Goal: Task Accomplishment & Management: Manage account settings

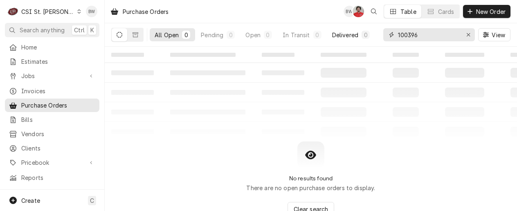
drag, startPoint x: 432, startPoint y: 35, endPoint x: 374, endPoint y: 34, distance: 57.7
click at [372, 35] on div "All Open 0 Pending 0 Open 0 In Transit 0 Delivered 0 Stocked 0 100396 View" at bounding box center [310, 34] width 399 height 23
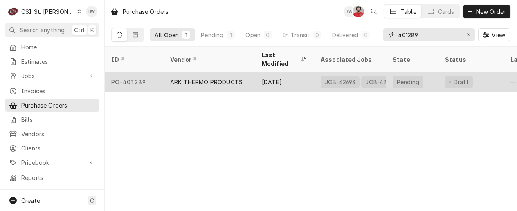
type input "401289"
click at [151, 72] on div "PO-401289" at bounding box center [134, 82] width 59 height 20
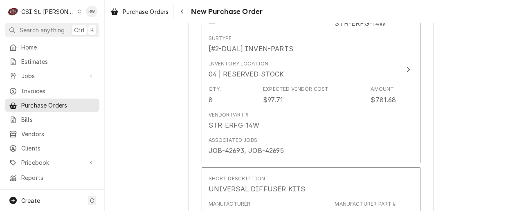
scroll to position [409, 0]
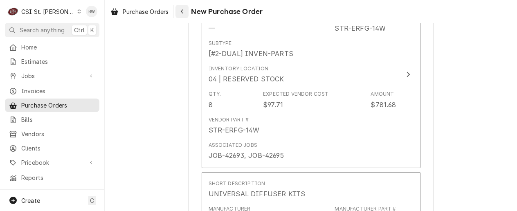
click at [182, 13] on icon "Navigate back" at bounding box center [182, 12] width 4 height 6
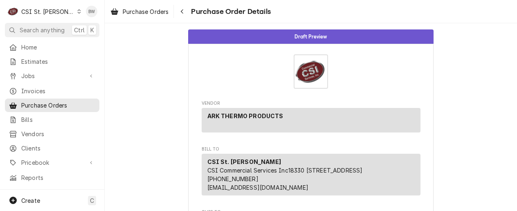
click at [77, 10] on div "Dynamic Content Wrapper" at bounding box center [79, 12] width 4 height 6
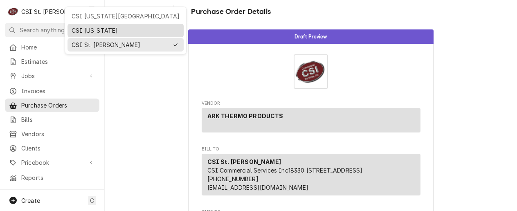
click at [77, 27] on div "CSI [US_STATE]" at bounding box center [126, 30] width 108 height 9
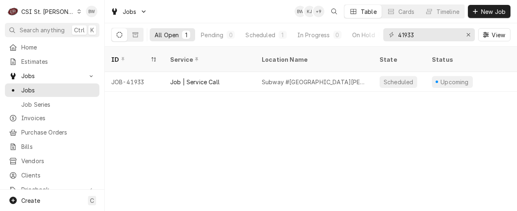
click at [77, 11] on div "Dynamic Content Wrapper" at bounding box center [79, 12] width 4 height 6
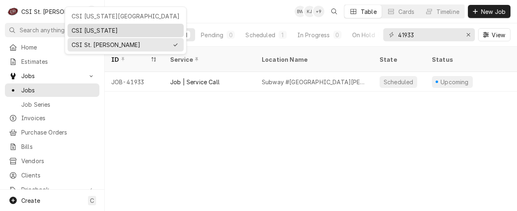
click at [77, 29] on div "CSI [US_STATE]" at bounding box center [126, 30] width 108 height 9
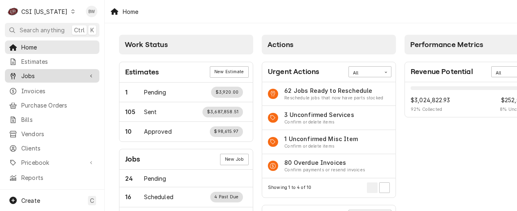
click at [39, 73] on span "Jobs" at bounding box center [52, 76] width 62 height 9
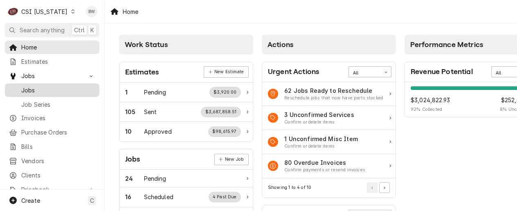
click at [38, 86] on span "Jobs" at bounding box center [58, 90] width 74 height 9
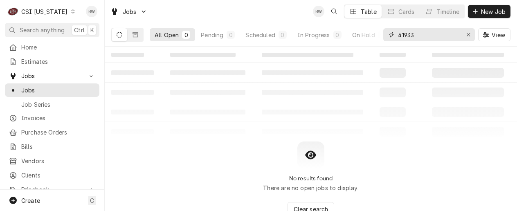
drag, startPoint x: 428, startPoint y: 36, endPoint x: 381, endPoint y: 34, distance: 47.1
click at [382, 34] on div "All Open 0 Pending 0 Scheduled 0 In Progress 0 On Hold 0 Completed 0 41933 View" at bounding box center [310, 34] width 399 height 23
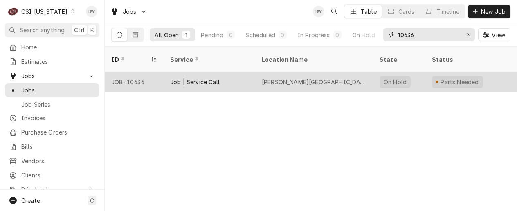
type input "10636"
click at [130, 74] on div "JOB-10636" at bounding box center [134, 82] width 59 height 20
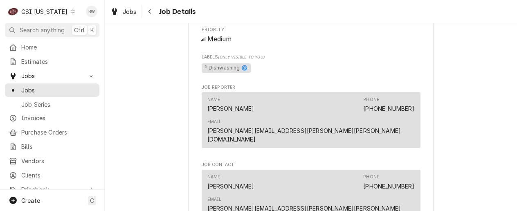
scroll to position [695, 0]
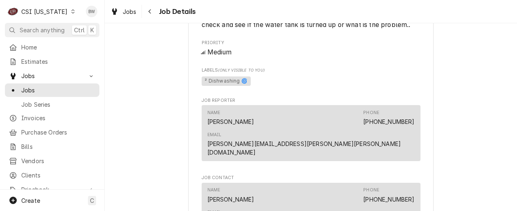
click at [71, 13] on icon "Dynamic Content Wrapper" at bounding box center [72, 11] width 3 height 4
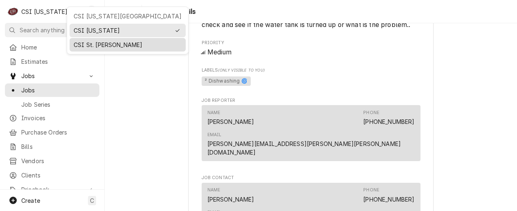
click at [84, 45] on div "CSI St. [PERSON_NAME]" at bounding box center [128, 44] width 108 height 9
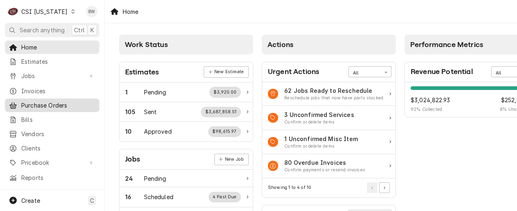
click at [49, 101] on span "Purchase Orders" at bounding box center [58, 105] width 74 height 9
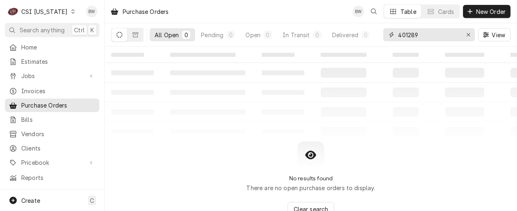
drag, startPoint x: 430, startPoint y: 36, endPoint x: 380, endPoint y: 35, distance: 49.9
click at [387, 38] on div "401289" at bounding box center [429, 34] width 92 height 13
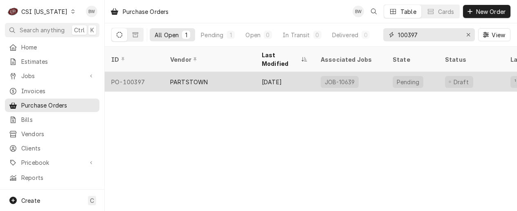
type input "100397"
click at [144, 72] on div "PO-100397" at bounding box center [134, 82] width 59 height 20
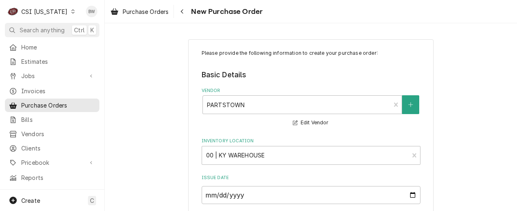
click at [70, 13] on div "Dynamic Content Wrapper" at bounding box center [73, 12] width 6 height 6
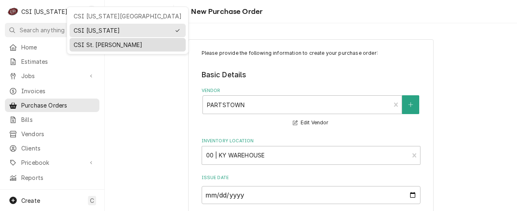
click at [78, 40] on div "CSI St. [PERSON_NAME]" at bounding box center [127, 45] width 113 height 10
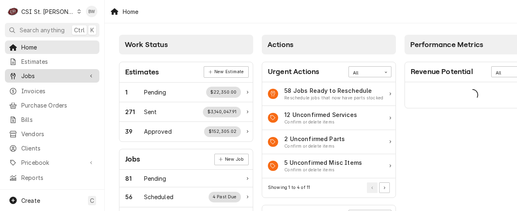
click at [54, 79] on link "Jobs" at bounding box center [52, 75] width 94 height 13
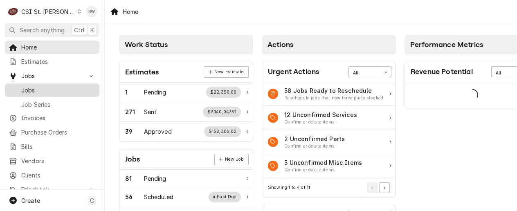
click at [48, 93] on link "Jobs" at bounding box center [52, 89] width 94 height 13
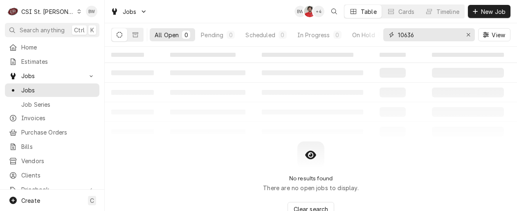
drag, startPoint x: 416, startPoint y: 36, endPoint x: 384, endPoint y: 36, distance: 32.7
click at [384, 36] on div "10636" at bounding box center [429, 34] width 92 height 13
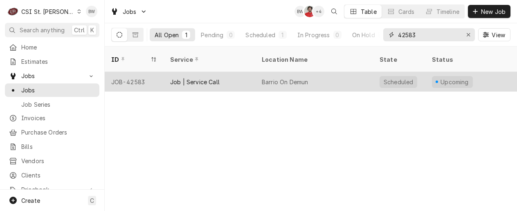
type input "42583"
click at [137, 72] on div "JOB-42583" at bounding box center [134, 82] width 59 height 20
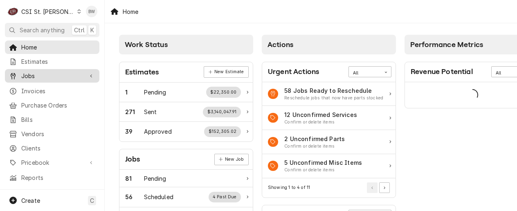
click at [49, 75] on span "Jobs" at bounding box center [52, 76] width 62 height 9
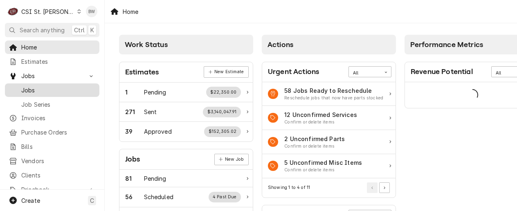
click at [43, 88] on span "Jobs" at bounding box center [58, 90] width 74 height 9
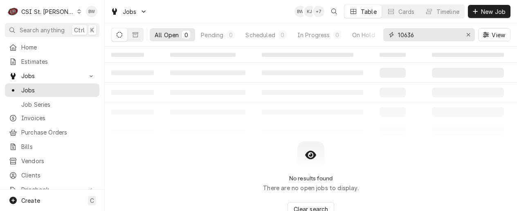
drag, startPoint x: 417, startPoint y: 34, endPoint x: 388, endPoint y: 31, distance: 29.1
click at [391, 34] on div "10636" at bounding box center [429, 34] width 92 height 13
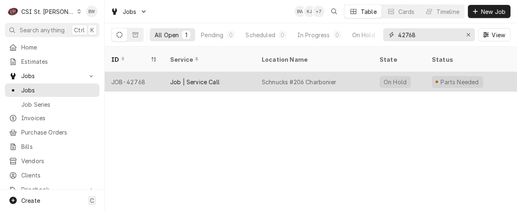
type input "42768"
click at [153, 72] on div "JOB-42768" at bounding box center [134, 82] width 59 height 20
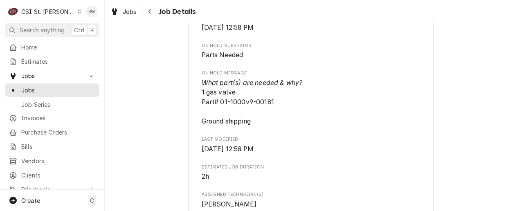
scroll to position [532, 0]
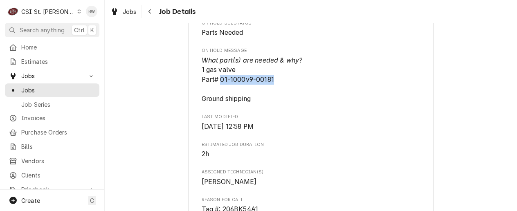
drag, startPoint x: 272, startPoint y: 78, endPoint x: 218, endPoint y: 81, distance: 54.1
click at [218, 81] on span "What part(s) are needed & why? 1 gas valve Part# 01-1000v9-00181 Ground shipping" at bounding box center [311, 80] width 219 height 48
copy span "01-1000v9-00181"
click at [173, 113] on div "Parts Needed SCHNUCKS-CORP-FAL Schnucks #206 Charbonier / 2183 Charbonier Rd, F…" at bounding box center [311, 134] width 412 height 1268
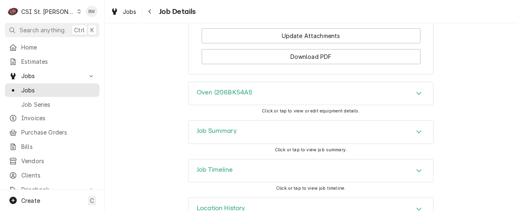
scroll to position [1243, 0]
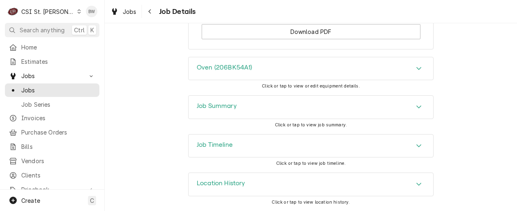
click at [197, 107] on h3 "Job Summary" at bounding box center [217, 106] width 40 height 8
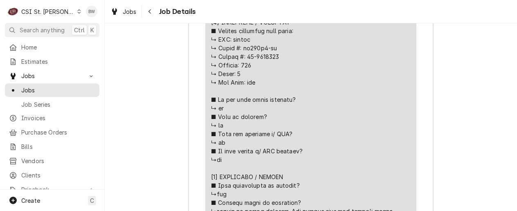
scroll to position [1693, 0]
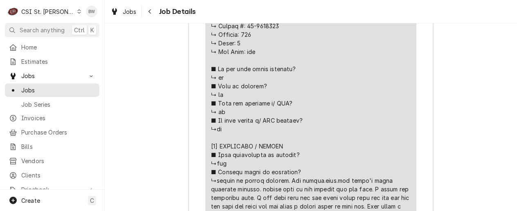
click at [169, 70] on div "Job Summary Roopairs Job ID JOB-42768 Verisae email ID 72110826 Service Type Jo…" at bounding box center [311, 170] width 412 height 1050
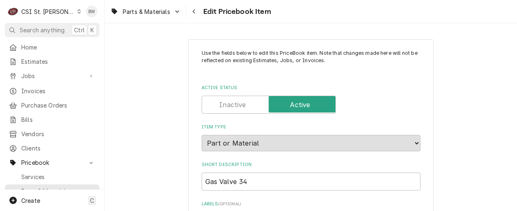
type textarea "x"
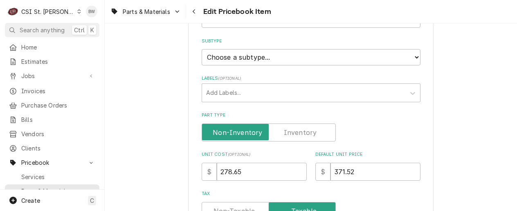
scroll to position [142, 0]
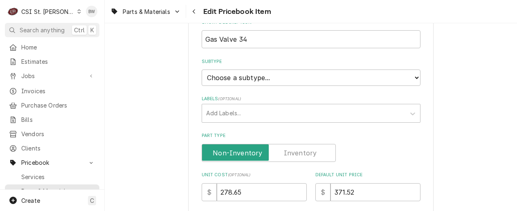
click at [297, 154] on label "Part Type" at bounding box center [269, 153] width 134 height 18
click at [297, 154] on input "Part Type" at bounding box center [268, 153] width 127 height 18
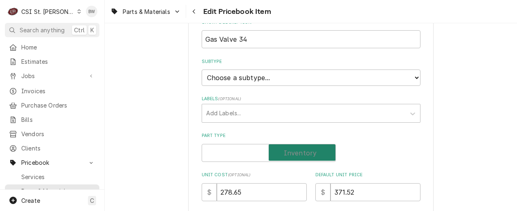
checkbox input "true"
type textarea "x"
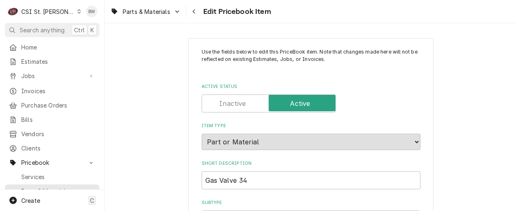
scroll to position [0, 0]
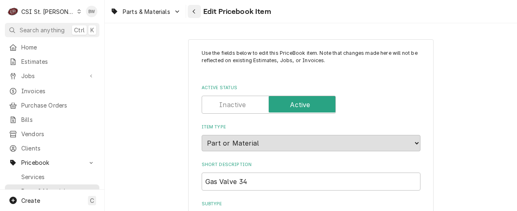
click at [191, 13] on div "Navigate back" at bounding box center [194, 11] width 8 height 8
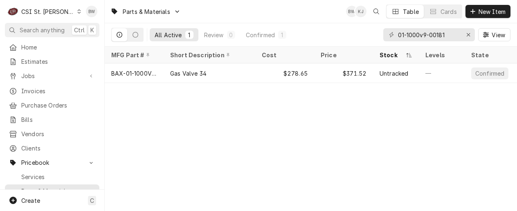
click at [135, 125] on div "Parts & Materials BW KJ Table Cards New Item All Active 1 Review 0 Confirmed 1 …" at bounding box center [311, 105] width 412 height 211
click at [171, 135] on div "Parts & Materials BW KJ Table Cards New Item All Active 1 Review 0 Confirmed 1 …" at bounding box center [311, 105] width 412 height 211
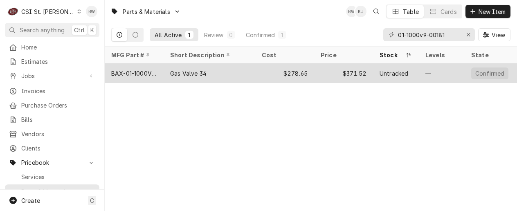
click at [153, 75] on div "BAX-01-1000V9-00181" at bounding box center [134, 73] width 46 height 9
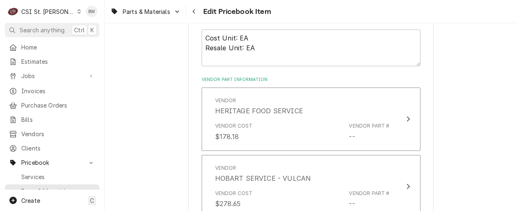
scroll to position [573, 0]
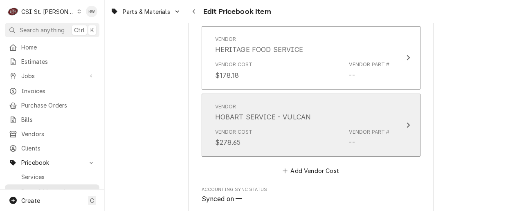
click at [258, 136] on div "Vendor Cost $278.65 Vendor Part # --" at bounding box center [302, 137] width 175 height 25
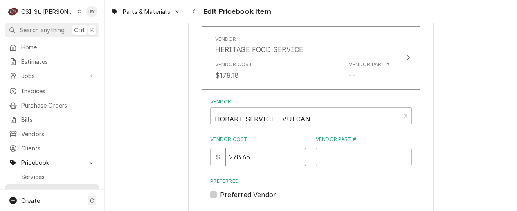
drag, startPoint x: 256, startPoint y: 159, endPoint x: 224, endPoint y: 157, distance: 31.9
click at [224, 157] on div "$ 278.65" at bounding box center [258, 157] width 96 height 18
type input "289.81"
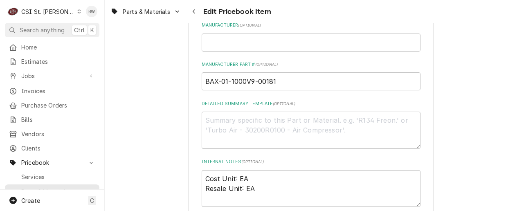
scroll to position [368, 0]
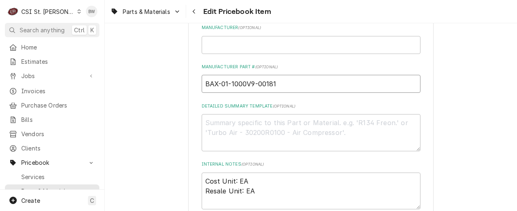
drag, startPoint x: 280, startPoint y: 83, endPoint x: 201, endPoint y: 81, distance: 78.6
click at [202, 81] on input "BAX-01-1000V9-00181" at bounding box center [311, 84] width 219 height 18
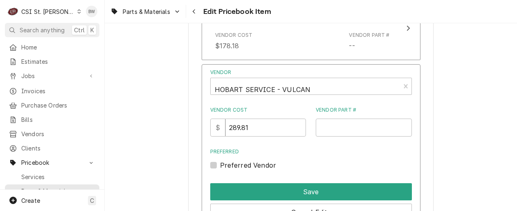
scroll to position [695, 0]
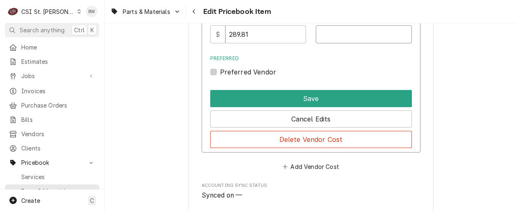
click at [331, 34] on input "Vendor Part #" at bounding box center [364, 34] width 96 height 18
paste input "BAX-01-1000V9-00181"
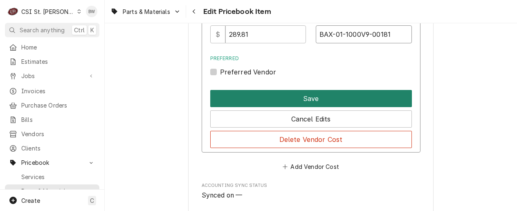
type input "BAX-01-1000V9-00181"
click at [304, 96] on button "Save" at bounding box center [311, 98] width 202 height 17
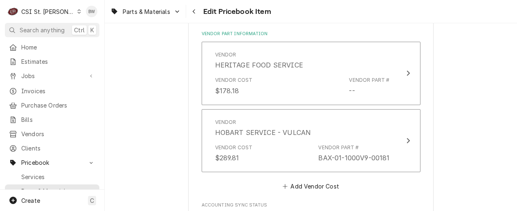
scroll to position [551, 0]
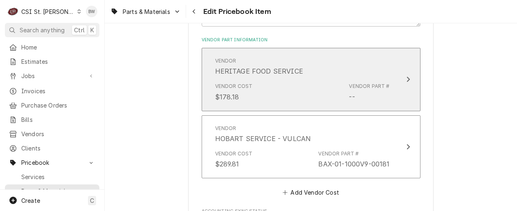
click at [292, 100] on div "Vendor Cost $178.18 Vendor Part # --" at bounding box center [302, 91] width 175 height 25
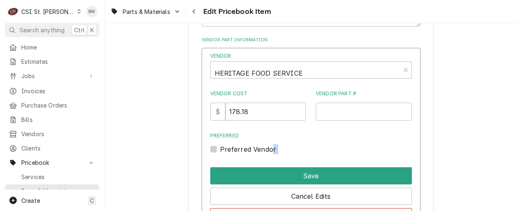
drag, startPoint x: 292, startPoint y: 100, endPoint x: 277, endPoint y: 158, distance: 60.0
click at [277, 158] on div "Vendor HERITAGE FOOD SERVICE Vendor Cost $ 178.18 Vendor Part # Preferred Prefe…" at bounding box center [311, 139] width 219 height 182
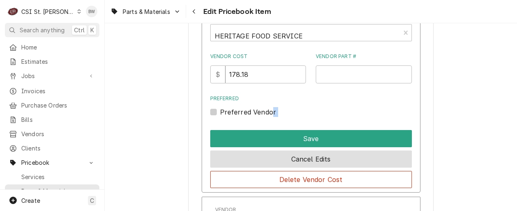
scroll to position [633, 0]
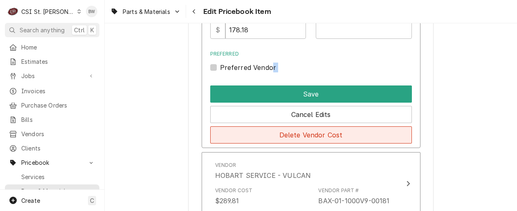
click at [303, 136] on button "Delete Vendor Cost" at bounding box center [311, 134] width 202 height 17
type textarea "x"
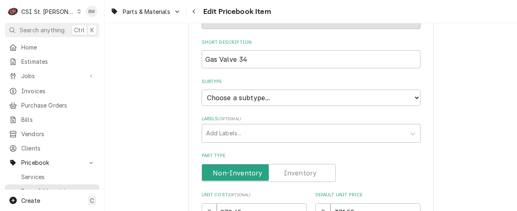
scroll to position [123, 0]
click at [302, 169] on label "Part Type" at bounding box center [269, 173] width 134 height 18
click at [302, 169] on input "Part Type" at bounding box center [268, 173] width 127 height 18
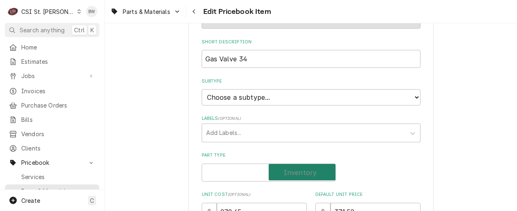
checkbox input "true"
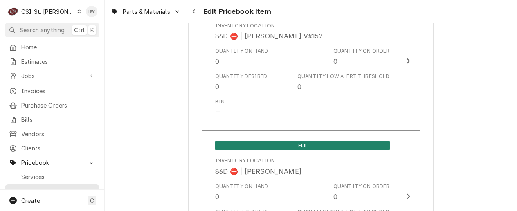
scroll to position [7033, 0]
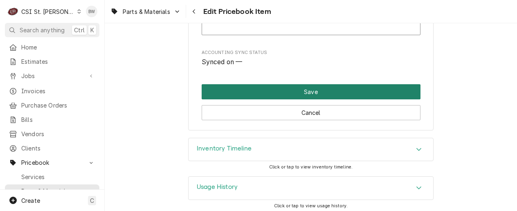
click at [264, 89] on button "Save" at bounding box center [311, 91] width 219 height 15
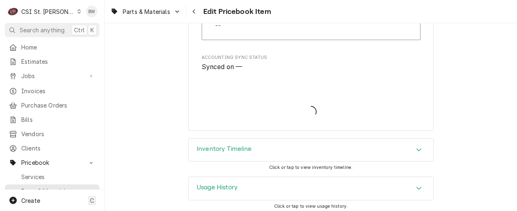
type textarea "x"
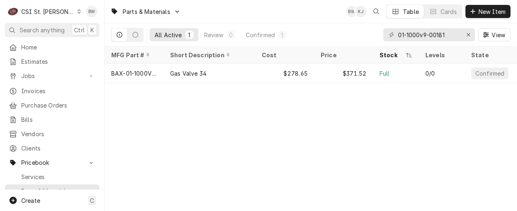
click at [185, 112] on div "Parts & Materials BW KJ Table Cards New Item All Active 1 Review 0 Confirmed 1 …" at bounding box center [311, 105] width 412 height 211
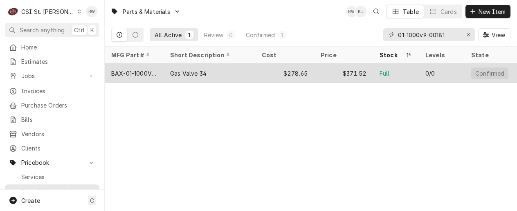
click at [147, 71] on div "BAX-01-1000V9-00181" at bounding box center [134, 73] width 46 height 9
click at [147, 70] on div "BAX-01-1000V9-00181" at bounding box center [134, 73] width 46 height 9
click at [146, 70] on div "BAX-01-1000V9-00181" at bounding box center [134, 73] width 46 height 9
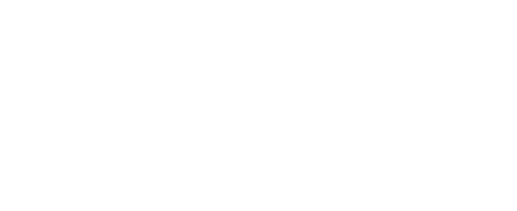
drag, startPoint x: 0, startPoint y: 0, endPoint x: 147, endPoint y: 70, distance: 162.9
click at [147, 70] on div "Dynamic Content Wrapper" at bounding box center [258, 105] width 517 height 211
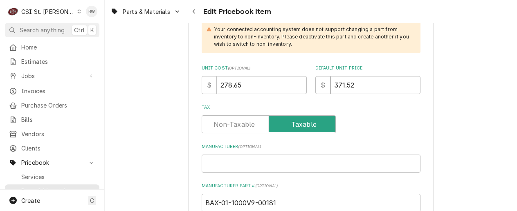
scroll to position [286, 0]
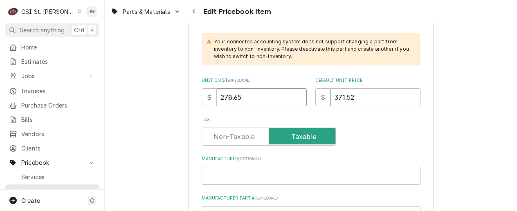
drag, startPoint x: 241, startPoint y: 94, endPoint x: 214, endPoint y: 93, distance: 27.0
click at [217, 94] on input "278.65" at bounding box center [262, 97] width 90 height 18
type textarea "x"
type input "2"
type textarea "x"
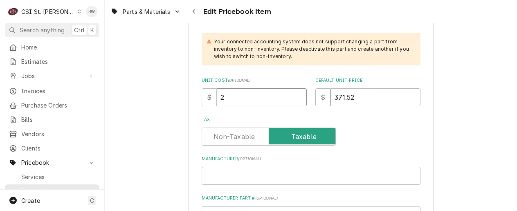
type input "28"
type textarea "x"
type input "289"
type textarea "x"
type input "289.8"
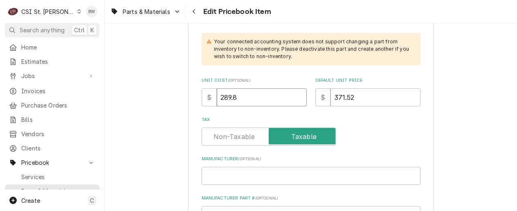
type textarea "x"
type input "289.81"
click at [355, 97] on input "371.52" at bounding box center [376, 97] width 90 height 18
click at [180, 10] on div "Dynamic Content Wrapper" at bounding box center [177, 11] width 7 height 7
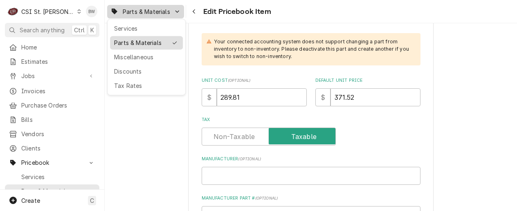
click at [162, 43] on div "Parts & Materials" at bounding box center [140, 42] width 53 height 9
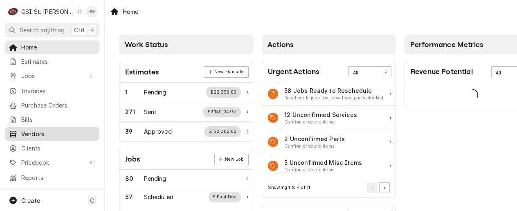
click at [49, 133] on span "Vendors" at bounding box center [58, 134] width 74 height 9
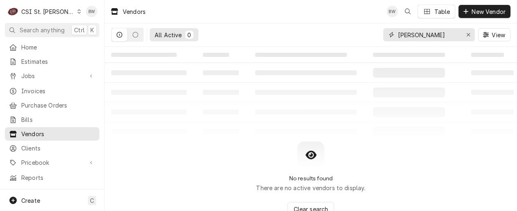
drag, startPoint x: 422, startPoint y: 37, endPoint x: 390, endPoint y: 37, distance: 31.5
click at [391, 37] on div "duker" at bounding box center [429, 34] width 92 height 13
drag, startPoint x: 445, startPoint y: 33, endPoint x: 382, endPoint y: 33, distance: 62.6
click at [374, 35] on div "All Active 0 BAXTER View" at bounding box center [310, 34] width 399 height 23
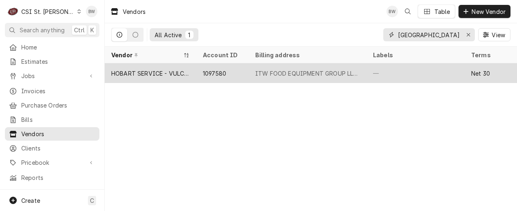
type input "[GEOGRAPHIC_DATA]"
click at [161, 73] on div "HOBART SERVICE - VULCAN" at bounding box center [150, 73] width 79 height 9
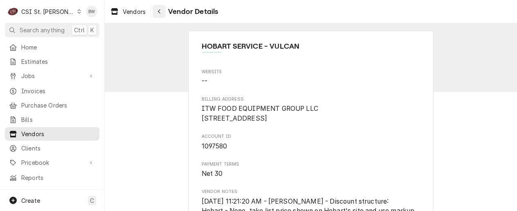
click at [157, 11] on div "Navigate back" at bounding box center [159, 11] width 8 height 8
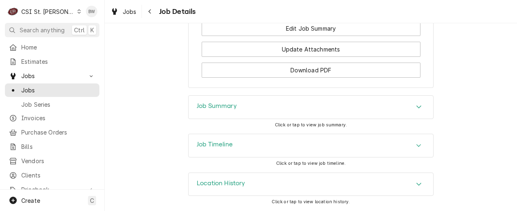
scroll to position [1162, 0]
click at [213, 146] on h3 "Job Timeline" at bounding box center [215, 145] width 36 height 8
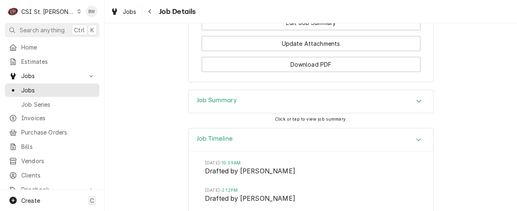
scroll to position [1145, 0]
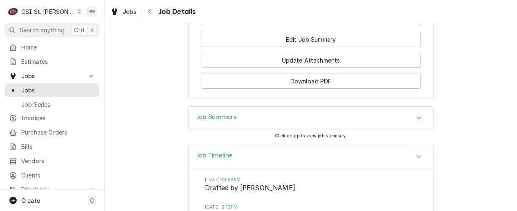
click at [202, 121] on h3 "Job Summary" at bounding box center [217, 117] width 40 height 8
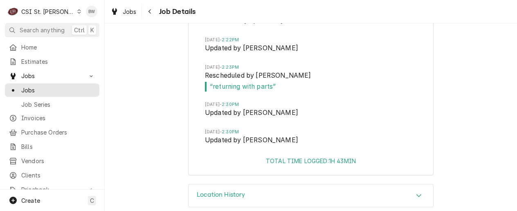
scroll to position [3117, 0]
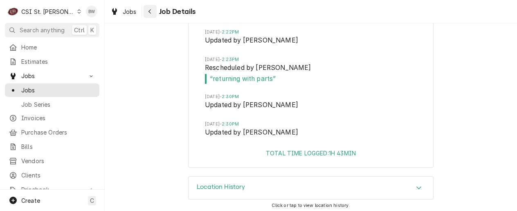
click at [154, 9] on button "Navigate back" at bounding box center [150, 11] width 13 height 13
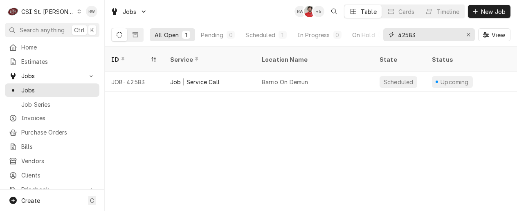
drag, startPoint x: 448, startPoint y: 38, endPoint x: 394, endPoint y: 40, distance: 54.0
click at [394, 40] on div "42583" at bounding box center [429, 34] width 92 height 13
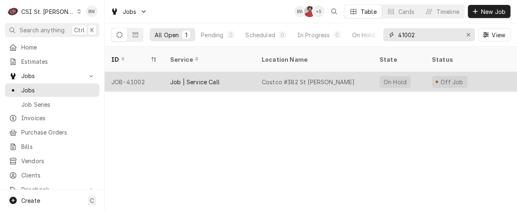
type input "41002"
click at [140, 72] on div "JOB-41002" at bounding box center [134, 82] width 59 height 20
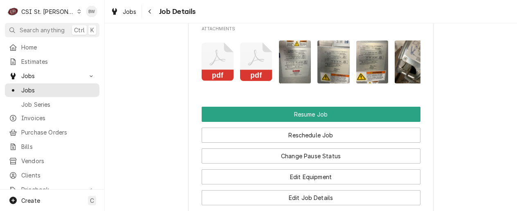
scroll to position [1064, 0]
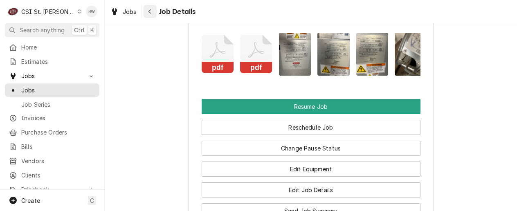
drag, startPoint x: 150, startPoint y: 13, endPoint x: 147, endPoint y: 16, distance: 4.3
click at [147, 16] on button "Navigate back" at bounding box center [150, 11] width 13 height 13
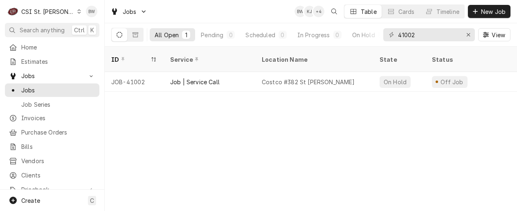
click at [236, 110] on div "ID Service Location Name State Status Labels Techs Date Received Client Locatio…" at bounding box center [311, 129] width 412 height 164
drag, startPoint x: 428, startPoint y: 36, endPoint x: 396, endPoint y: 34, distance: 32.7
click at [396, 34] on div "41002" at bounding box center [429, 34] width 92 height 13
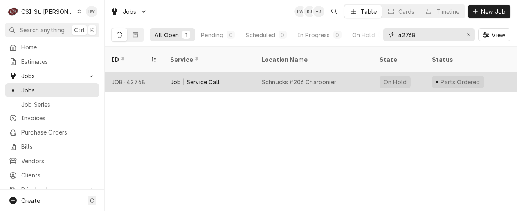
type input "42768"
click at [137, 72] on div "JOB-42768" at bounding box center [134, 82] width 59 height 20
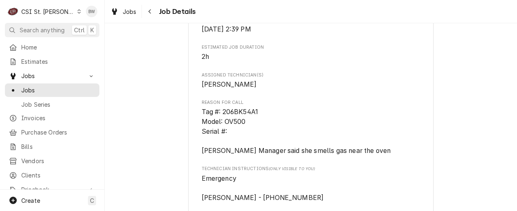
scroll to position [532, 0]
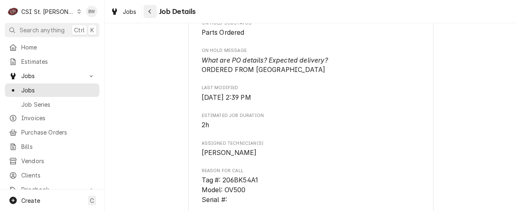
click at [144, 11] on button "Navigate back" at bounding box center [150, 11] width 13 height 13
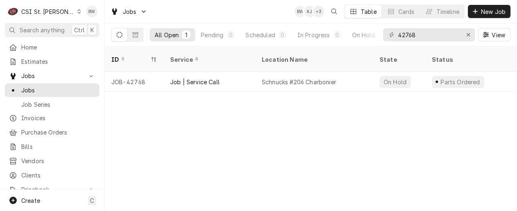
click at [49, 10] on div "CSI St. [PERSON_NAME]" at bounding box center [47, 11] width 53 height 9
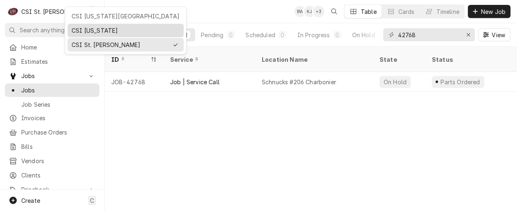
click at [80, 27] on div "CSI [US_STATE]" at bounding box center [126, 30] width 108 height 9
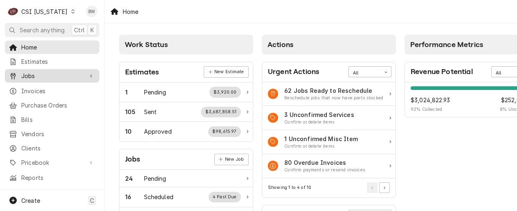
click at [45, 69] on link "Jobs" at bounding box center [52, 75] width 94 height 13
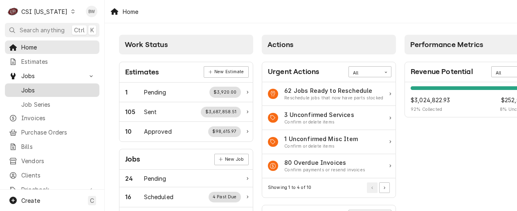
click at [41, 85] on div "Jobs" at bounding box center [52, 90] width 91 height 10
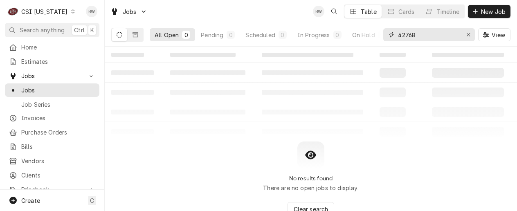
drag, startPoint x: 416, startPoint y: 38, endPoint x: 392, endPoint y: 37, distance: 24.1
click at [392, 37] on div "42768" at bounding box center [429, 34] width 92 height 13
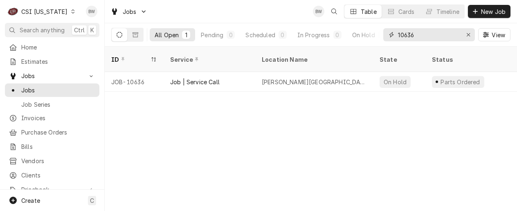
type input "10636"
click at [70, 13] on div "Dynamic Content Wrapper" at bounding box center [73, 12] width 6 height 6
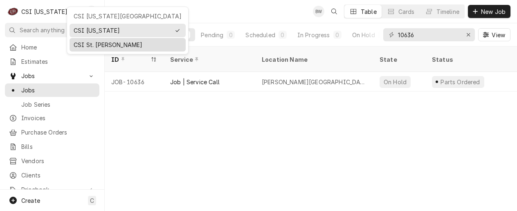
click at [85, 48] on div "CSI St. [PERSON_NAME]" at bounding box center [127, 45] width 113 height 10
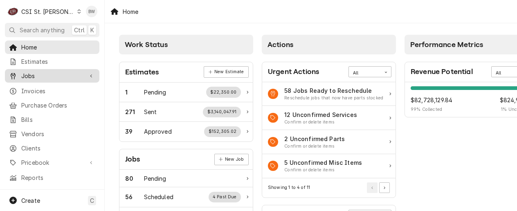
click at [40, 72] on span "Jobs" at bounding box center [52, 76] width 62 height 9
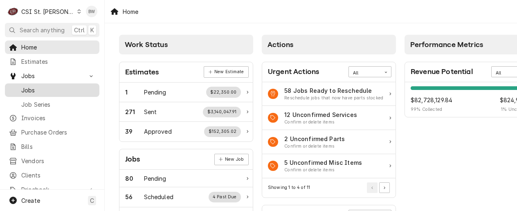
click at [41, 90] on span "Jobs" at bounding box center [58, 90] width 74 height 9
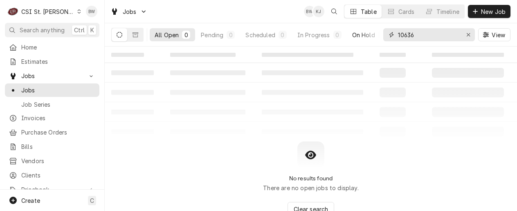
drag, startPoint x: 421, startPoint y: 39, endPoint x: 377, endPoint y: 38, distance: 44.2
click at [377, 38] on div "All Open 0 Pending 0 Scheduled 0 In Progress 0 On Hold 0 Completed 0 10636 View" at bounding box center [310, 34] width 399 height 23
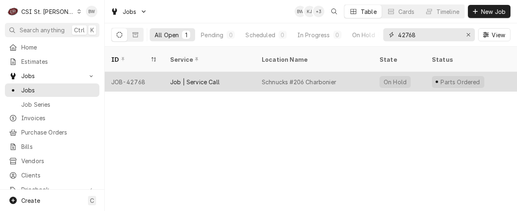
type input "42768"
click at [144, 72] on div "JOB-42768" at bounding box center [134, 82] width 59 height 20
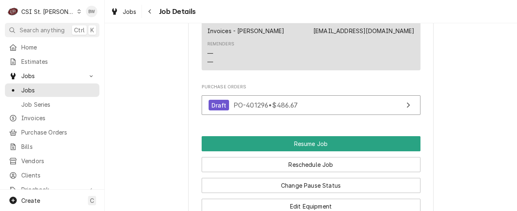
scroll to position [982, 0]
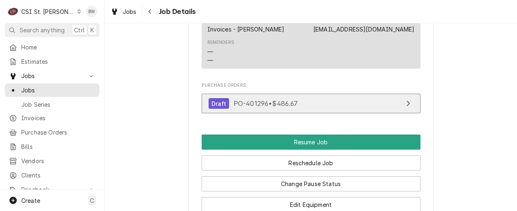
click at [250, 99] on span "PO-401296 • $486.67" at bounding box center [266, 103] width 65 height 8
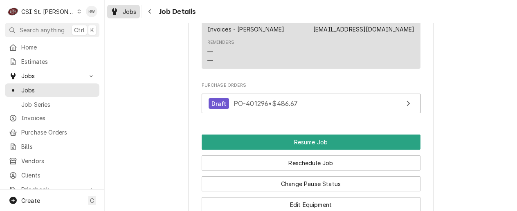
click at [132, 9] on span "Jobs" at bounding box center [130, 11] width 14 height 9
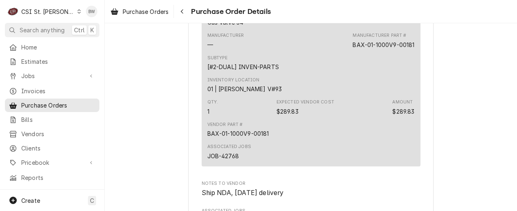
scroll to position [982, 0]
drag, startPoint x: 412, startPoint y: 69, endPoint x: 351, endPoint y: 69, distance: 61.8
click at [351, 69] on div "Short Description Gas Valve 34 Manufacturer — Manufacturer Part # BAX-01-1000V9…" at bounding box center [311, 83] width 219 height 163
drag, startPoint x: 351, startPoint y: 69, endPoint x: 358, endPoint y: 70, distance: 7.4
copy div "BAX-01-1000V9-00181"
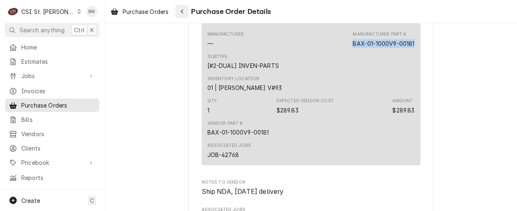
click at [184, 9] on icon "Navigate back" at bounding box center [182, 12] width 4 height 6
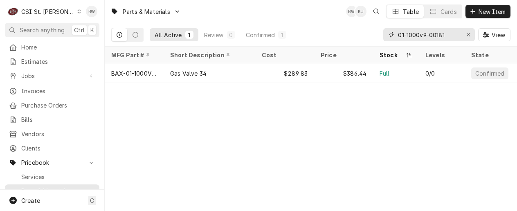
drag, startPoint x: 452, startPoint y: 36, endPoint x: 387, endPoint y: 36, distance: 65.5
click at [387, 36] on div "01-1000v9-00181" at bounding box center [429, 34] width 92 height 13
paste input "BAX-01-1000V"
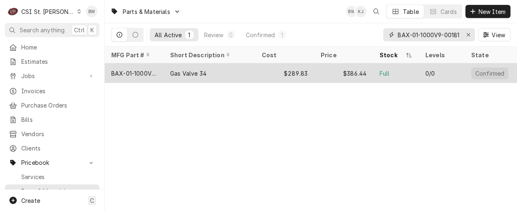
type input "BAX-01-1000V9-00181"
click at [142, 67] on div "BAX-01-1000V9-00181" at bounding box center [134, 73] width 59 height 20
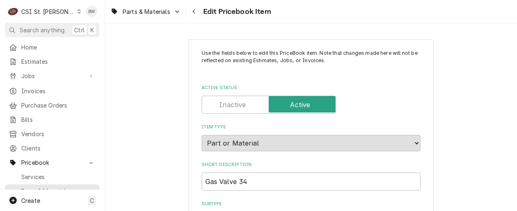
type textarea "x"
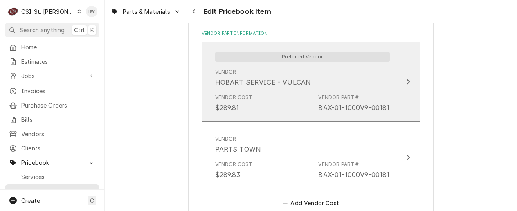
scroll to position [614, 0]
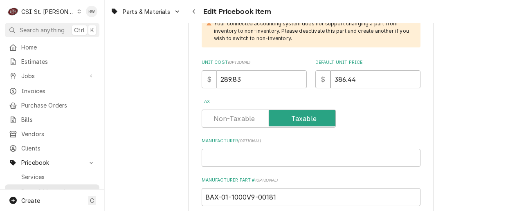
scroll to position [245, 0]
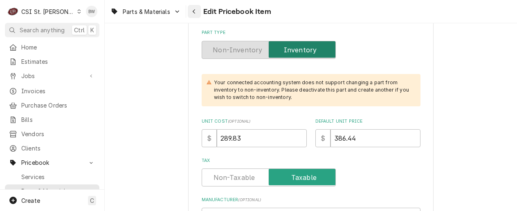
click at [196, 10] on icon "Navigate back" at bounding box center [194, 12] width 4 height 6
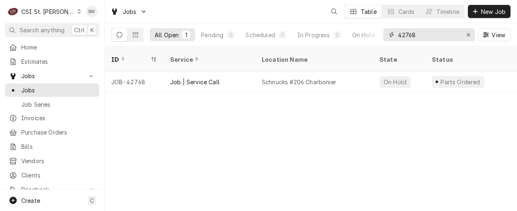
drag, startPoint x: 419, startPoint y: 34, endPoint x: 409, endPoint y: 36, distance: 10.4
click at [409, 36] on input "42768" at bounding box center [428, 34] width 61 height 13
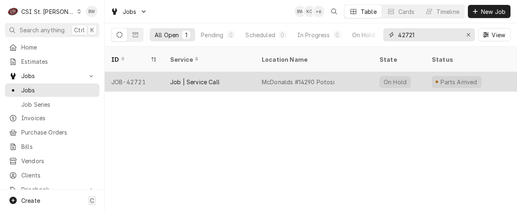
type input "42721"
click at [142, 72] on div "JOB-42721" at bounding box center [134, 82] width 59 height 20
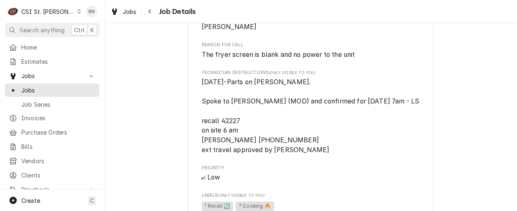
scroll to position [736, 0]
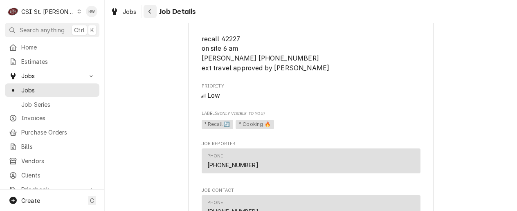
click at [152, 14] on div "Navigate back" at bounding box center [150, 11] width 8 height 8
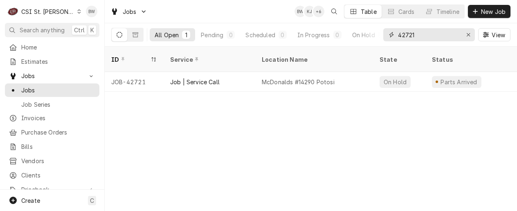
drag, startPoint x: 417, startPoint y: 34, endPoint x: 409, endPoint y: 36, distance: 8.7
click at [409, 36] on input "42721" at bounding box center [428, 34] width 61 height 13
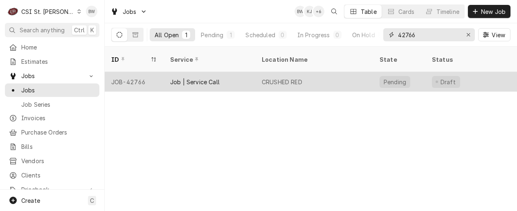
type input "42766"
click at [132, 72] on div "JOB-42766" at bounding box center [134, 82] width 59 height 20
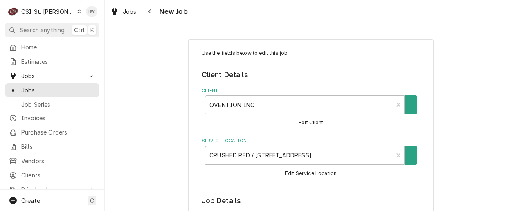
type textarea "x"
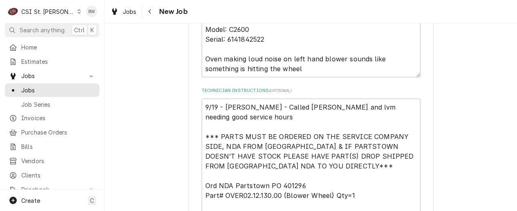
scroll to position [491, 0]
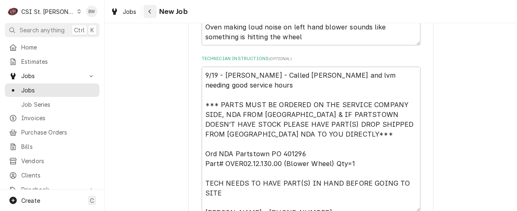
click at [147, 11] on div "Navigate back" at bounding box center [150, 11] width 8 height 8
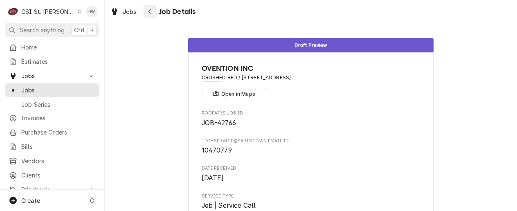
click at [155, 9] on button "Navigate back" at bounding box center [150, 11] width 13 height 13
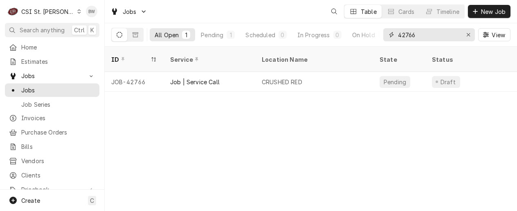
click at [422, 33] on input "42766" at bounding box center [428, 34] width 61 height 13
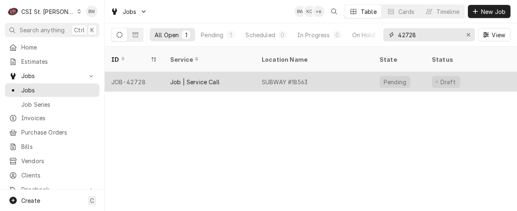
type input "42728"
click at [140, 73] on div "JOB-42728" at bounding box center [134, 82] width 59 height 20
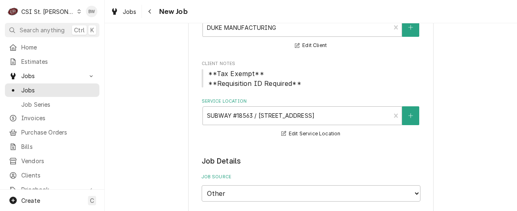
type textarea "x"
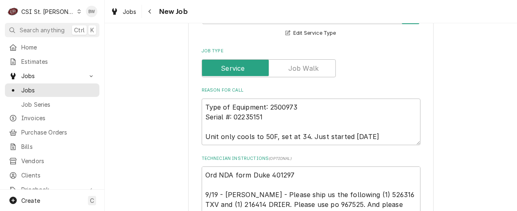
scroll to position [450, 0]
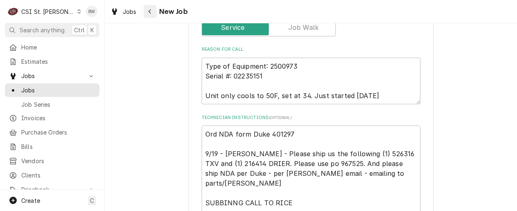
click at [146, 11] on div "Navigate back" at bounding box center [150, 11] width 8 height 8
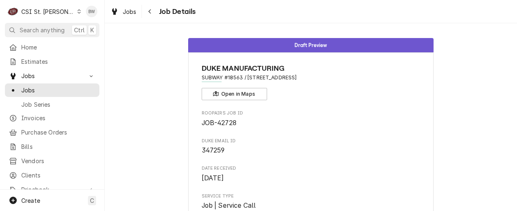
click at [172, 13] on span "Job Details" at bounding box center [176, 11] width 39 height 11
click at [150, 13] on icon "Navigate back" at bounding box center [150, 12] width 4 height 6
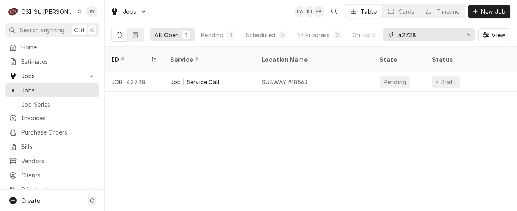
drag, startPoint x: 423, startPoint y: 34, endPoint x: 384, endPoint y: 33, distance: 39.3
click at [384, 33] on div "42728" at bounding box center [429, 34] width 92 height 13
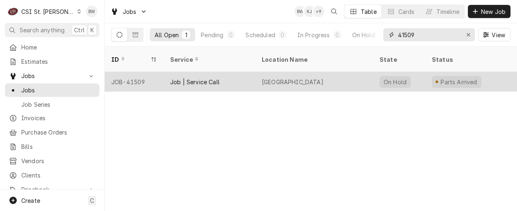
type input "41509"
click at [137, 72] on div "JOB-41509" at bounding box center [134, 82] width 59 height 20
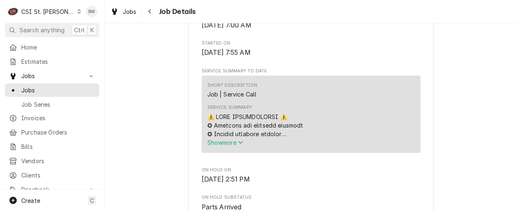
scroll to position [245, 0]
click at [150, 15] on div "Navigate back" at bounding box center [150, 11] width 8 height 8
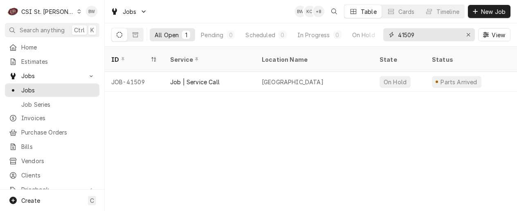
drag, startPoint x: 420, startPoint y: 36, endPoint x: 388, endPoint y: 36, distance: 31.9
click at [388, 36] on div "41509" at bounding box center [429, 34] width 92 height 13
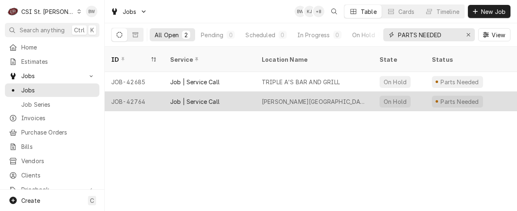
type input "PARTS NEEDED"
click at [139, 93] on div "JOB-42764" at bounding box center [134, 102] width 59 height 20
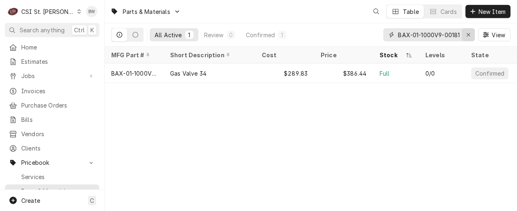
click at [468, 35] on icon "Erase input" at bounding box center [468, 35] width 4 height 6
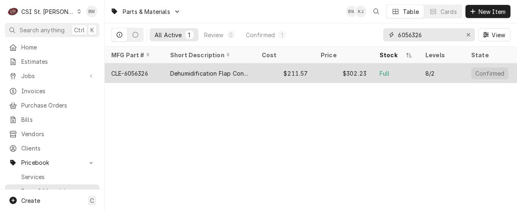
type input "6056326"
click at [139, 74] on div "CLE-6056326" at bounding box center [129, 73] width 37 height 9
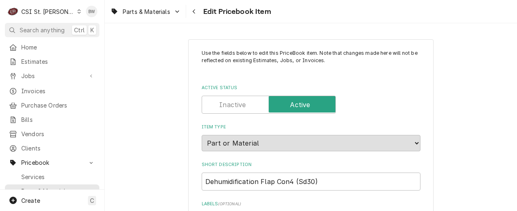
type textarea "x"
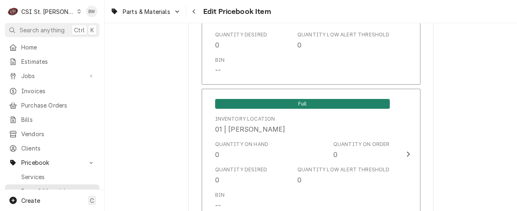
scroll to position [1473, 0]
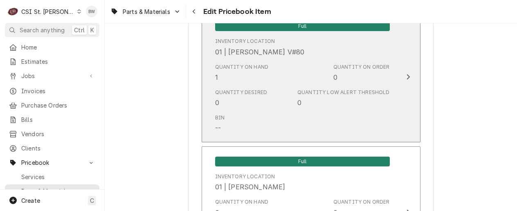
click at [262, 85] on div "Quantity on Hand 1 Quantity on Order 0" at bounding box center [302, 72] width 175 height 25
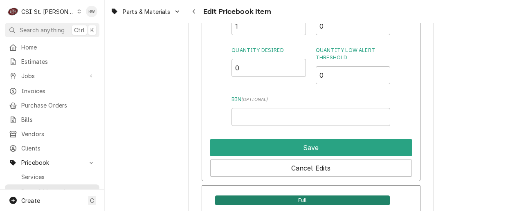
scroll to position [1800, 0]
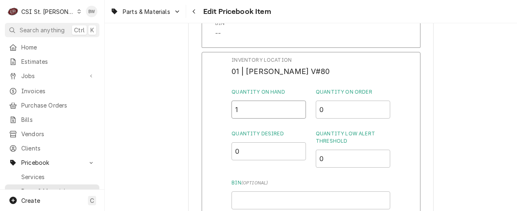
drag, startPoint x: 247, startPoint y: 106, endPoint x: 221, endPoint y: 107, distance: 26.2
click at [221, 107] on div "Inventory Location 01 | KEVIN FLOYD V#80 Quantity on Hand 1 Quantity on Order 0…" at bounding box center [311, 158] width 219 height 213
type input "0"
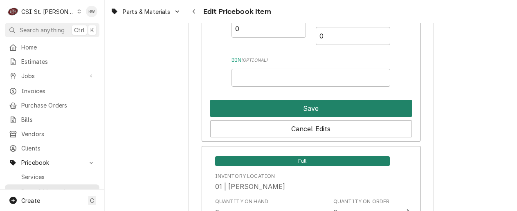
click at [247, 107] on button "Save" at bounding box center [311, 108] width 202 height 17
type textarea "x"
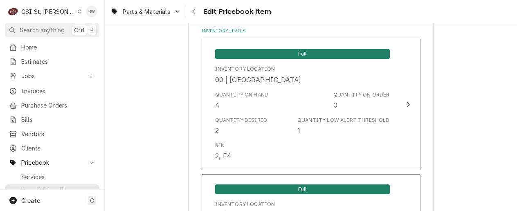
scroll to position [736, 0]
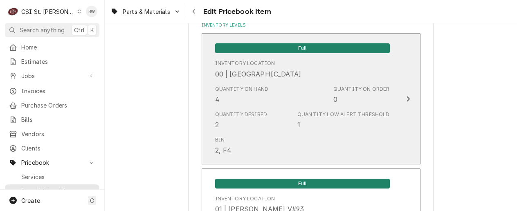
click at [255, 109] on div "Quantity Desired 2 Quantity Low Alert Threshold 1" at bounding box center [302, 120] width 175 height 25
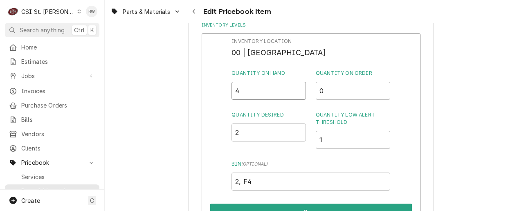
drag, startPoint x: 245, startPoint y: 94, endPoint x: 228, endPoint y: 94, distance: 16.8
click at [229, 94] on div "Inventory Location 00 | STL WAREHOUSE Quantity on Hand 4 Quantity on Order 0 Qu…" at bounding box center [311, 139] width 219 height 213
type input "5"
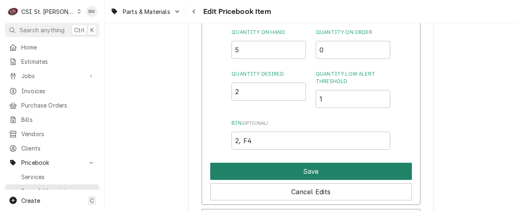
click at [292, 171] on button "Save" at bounding box center [311, 171] width 202 height 17
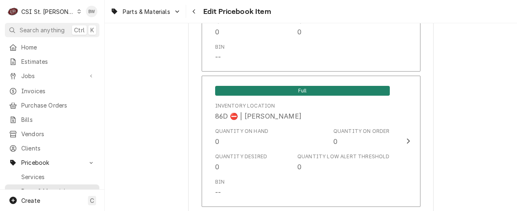
scroll to position [7099, 0]
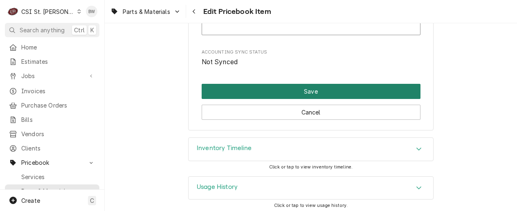
click at [288, 87] on button "Save" at bounding box center [311, 91] width 219 height 15
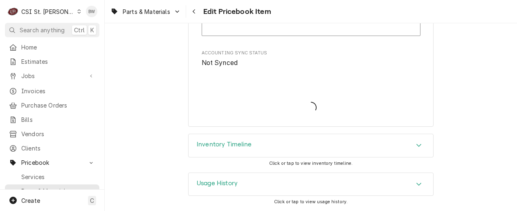
scroll to position [7094, 0]
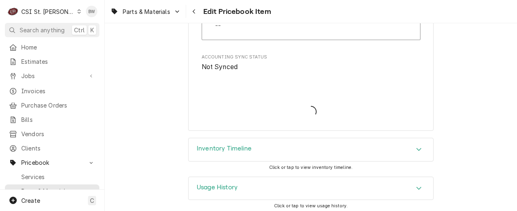
type textarea "x"
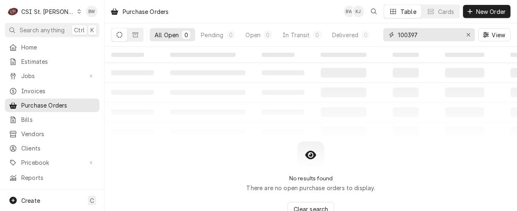
drag, startPoint x: 427, startPoint y: 31, endPoint x: 395, endPoint y: 31, distance: 31.9
click at [395, 31] on div "100397" at bounding box center [429, 34] width 92 height 13
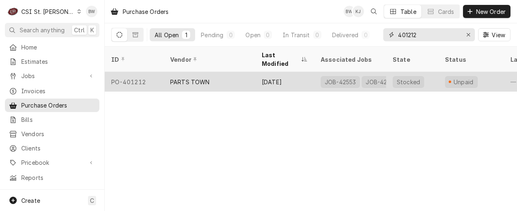
type input "401212"
click at [147, 72] on div "PO-401212" at bounding box center [134, 82] width 59 height 20
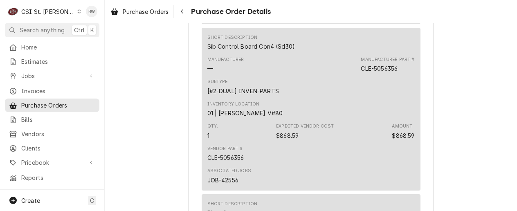
scroll to position [1350, 0]
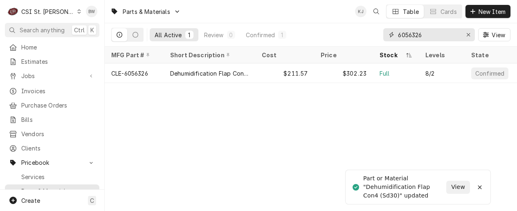
drag, startPoint x: 427, startPoint y: 38, endPoint x: 377, endPoint y: 40, distance: 50.8
click at [377, 40] on div "All Active 1 Review 0 Confirmed 1 6056326 View" at bounding box center [310, 34] width 399 height 23
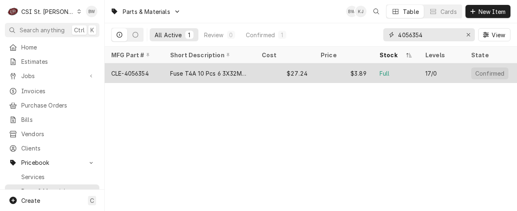
type input "4056354"
click at [142, 69] on div "CLE-4056354" at bounding box center [130, 73] width 38 height 9
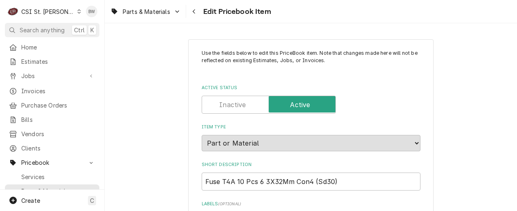
type textarea "x"
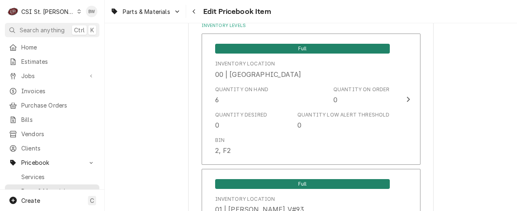
scroll to position [736, 0]
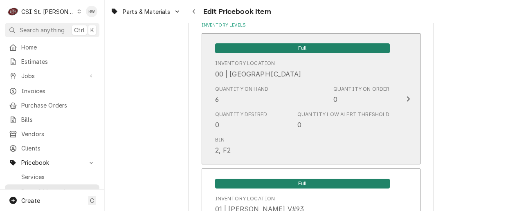
click at [263, 111] on div "Quantity Desired 0 Quantity Low Alert Threshold 0" at bounding box center [302, 120] width 175 height 25
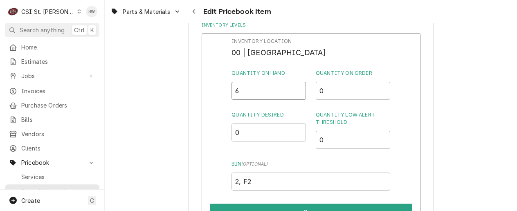
drag, startPoint x: 246, startPoint y: 93, endPoint x: 226, endPoint y: 93, distance: 20.5
click at [226, 93] on div "Inventory Location 00 | STL WAREHOUSE Quantity on Hand 6 Quantity on Order 0 Qu…" at bounding box center [311, 139] width 219 height 213
type input "7"
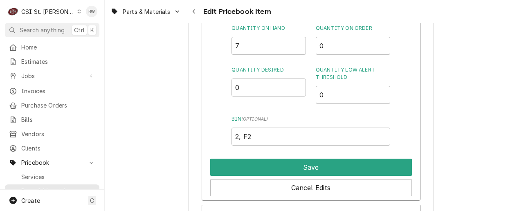
scroll to position [818, 0]
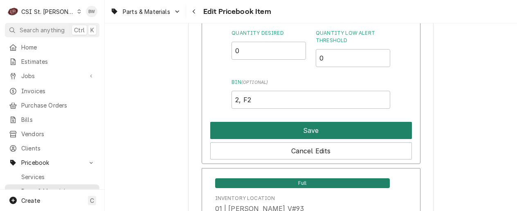
click at [291, 137] on button "Save" at bounding box center [311, 130] width 202 height 17
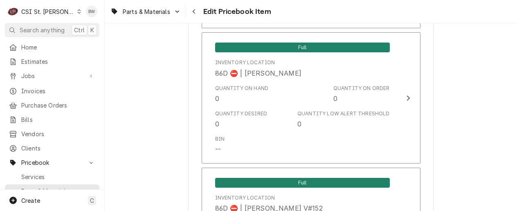
scroll to position [7099, 0]
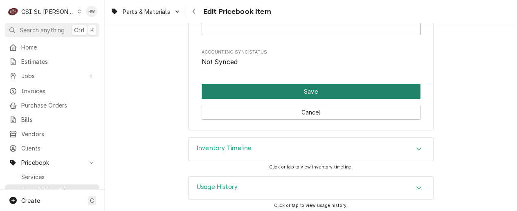
click at [291, 92] on button "Save" at bounding box center [311, 91] width 219 height 15
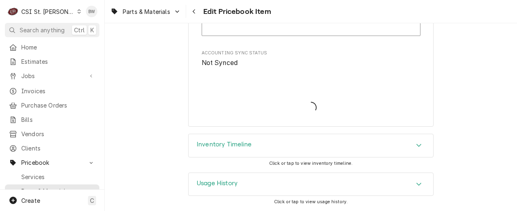
scroll to position [7094, 0]
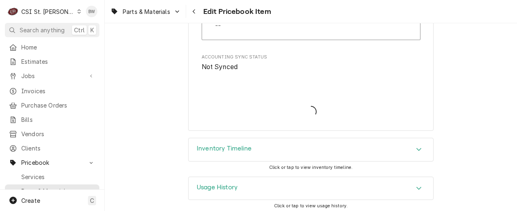
type textarea "x"
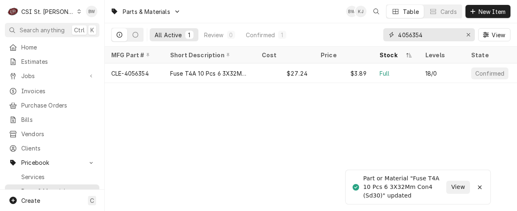
drag, startPoint x: 434, startPoint y: 32, endPoint x: 386, endPoint y: 34, distance: 47.5
click at [386, 34] on div "4056354" at bounding box center [429, 34] width 92 height 13
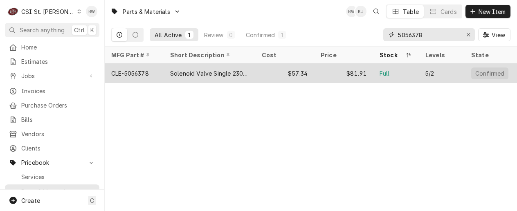
type input "5056378"
click at [200, 76] on div "Solenoid Valve Single 230V Con4 (Sd30)" at bounding box center [210, 73] width 92 height 20
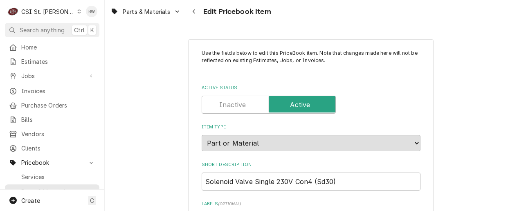
type textarea "x"
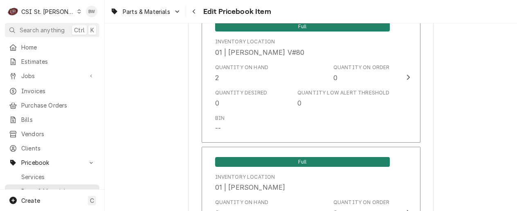
scroll to position [1841, 0]
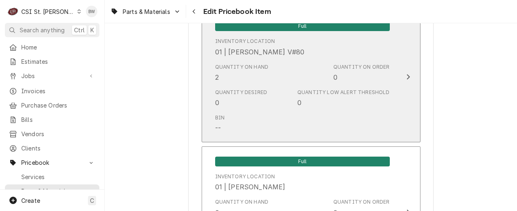
click at [279, 77] on div "Quantity on Hand 2 Quantity on Order 0" at bounding box center [302, 72] width 175 height 25
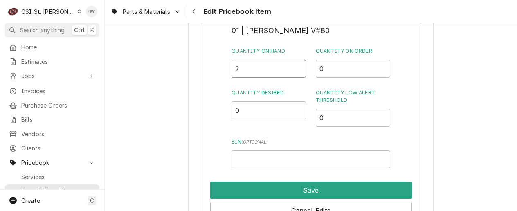
drag, startPoint x: 256, startPoint y: 73, endPoint x: 214, endPoint y: 72, distance: 42.6
click at [214, 72] on div "Inventory Location 01 | [PERSON_NAME] V#80 Quantity on Hand 2 Quantity on Order…" at bounding box center [311, 117] width 219 height 213
type input "1"
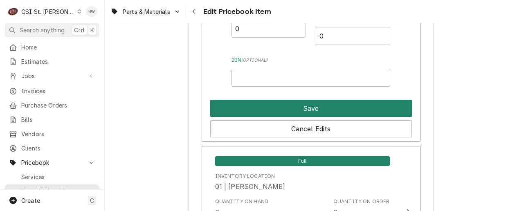
click at [281, 109] on button "Save" at bounding box center [311, 108] width 202 height 17
type textarea "x"
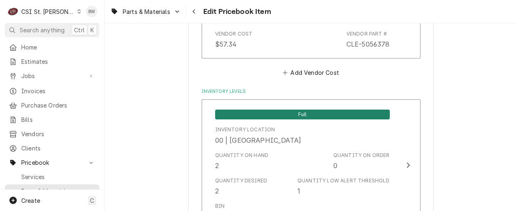
scroll to position [736, 0]
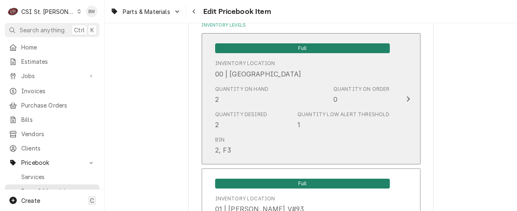
click at [283, 100] on div "Quantity on Hand 2 Quantity on Order 0" at bounding box center [302, 94] width 175 height 25
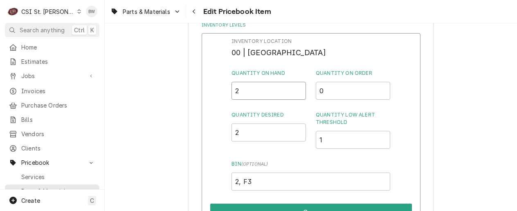
drag, startPoint x: 256, startPoint y: 92, endPoint x: 232, endPoint y: 92, distance: 24.1
click at [232, 92] on input "2" at bounding box center [269, 91] width 74 height 18
type input "3"
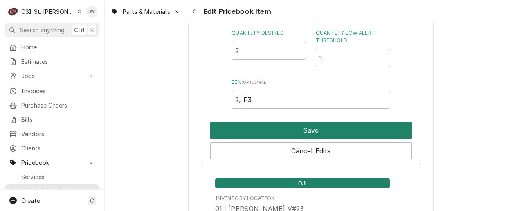
click at [288, 130] on button "Save" at bounding box center [311, 130] width 202 height 17
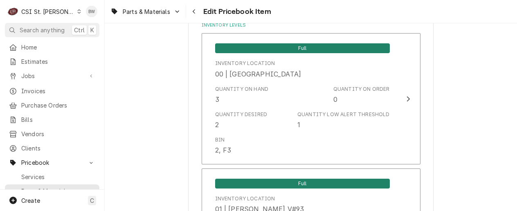
scroll to position [7099, 0]
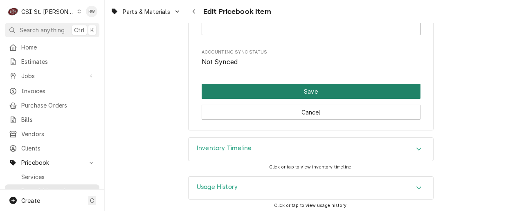
click at [300, 93] on button "Save" at bounding box center [311, 91] width 219 height 15
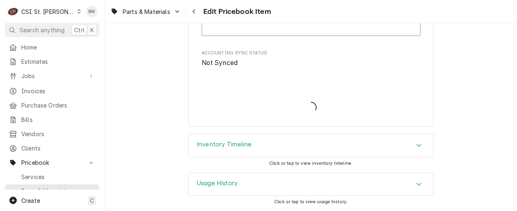
scroll to position [7094, 0]
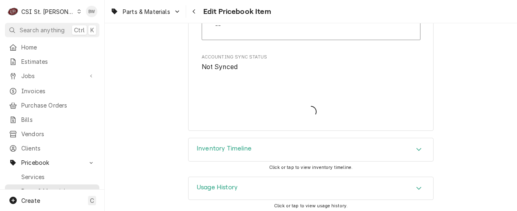
type textarea "x"
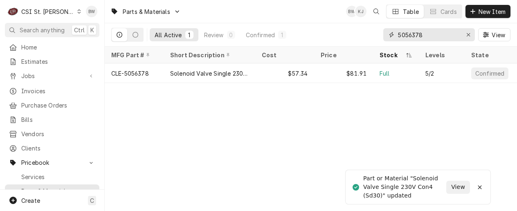
drag, startPoint x: 430, startPoint y: 38, endPoint x: 413, endPoint y: 38, distance: 16.8
click at [413, 38] on input "5056378" at bounding box center [428, 34] width 61 height 13
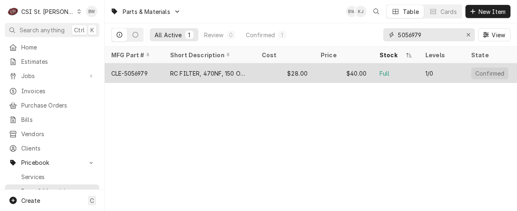
type input "5056979"
click at [141, 65] on div "CLE-5056979" at bounding box center [134, 73] width 59 height 20
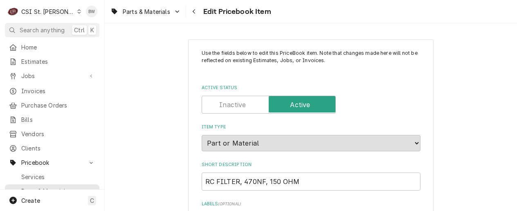
type textarea "x"
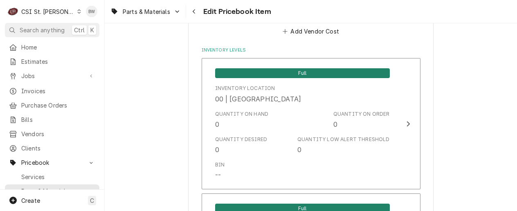
scroll to position [695, 0]
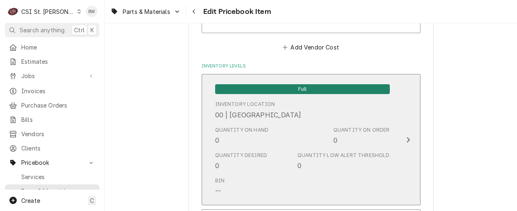
click at [226, 134] on div "Quantity on Hand 0" at bounding box center [242, 135] width 54 height 19
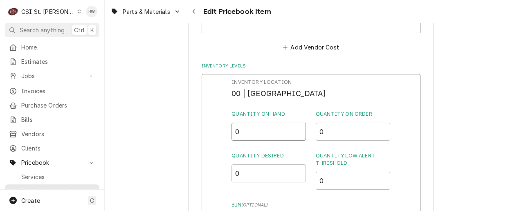
drag, startPoint x: 239, startPoint y: 132, endPoint x: 228, endPoint y: 131, distance: 10.7
click at [228, 131] on div "Inventory Location 00 | STL WAREHOUSE Quantity on Hand 0 Quantity on Order 0 Qu…" at bounding box center [311, 180] width 219 height 213
type input "1"
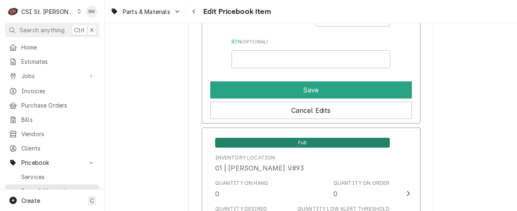
scroll to position [818, 0]
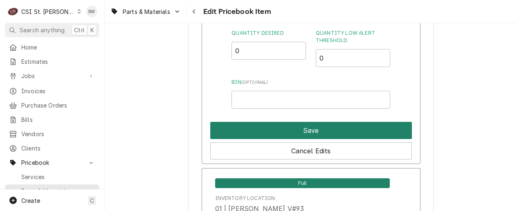
click at [271, 125] on button "Save" at bounding box center [311, 130] width 202 height 17
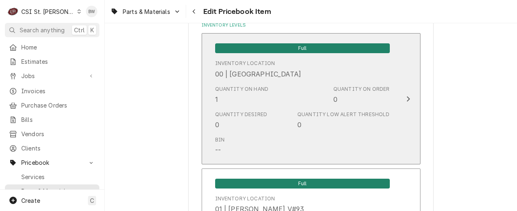
scroll to position [7099, 0]
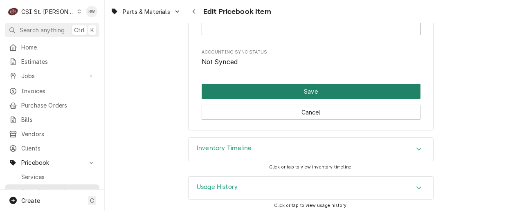
click at [283, 90] on button "Save" at bounding box center [311, 91] width 219 height 15
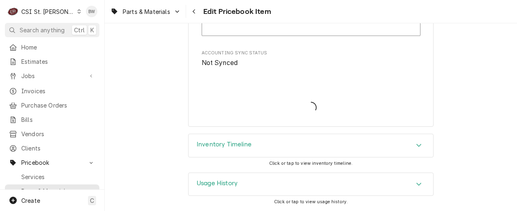
scroll to position [7094, 0]
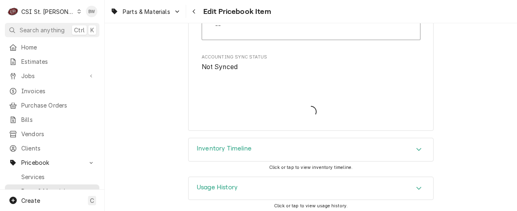
type textarea "x"
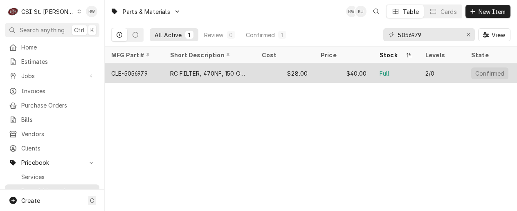
drag, startPoint x: 0, startPoint y: 0, endPoint x: 158, endPoint y: 66, distance: 171.1
click at [158, 65] on div "CLE-5056979" at bounding box center [134, 73] width 59 height 20
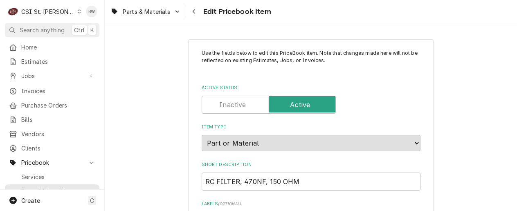
type textarea "x"
click at [191, 10] on div "Navigate back" at bounding box center [194, 11] width 8 height 8
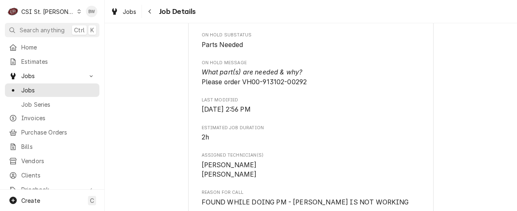
scroll to position [409, 0]
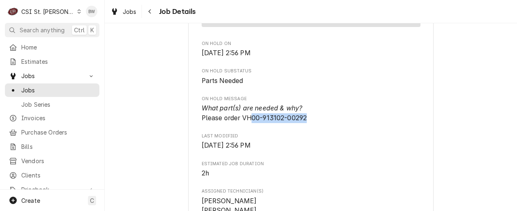
drag, startPoint x: 304, startPoint y: 128, endPoint x: 250, endPoint y: 129, distance: 54.0
click at [250, 123] on span "What part(s) are needed & why? Please order VH00-913102-00292" at bounding box center [311, 112] width 219 height 19
drag, startPoint x: 250, startPoint y: 129, endPoint x: 261, endPoint y: 127, distance: 10.4
copy span "00-913102-00292"
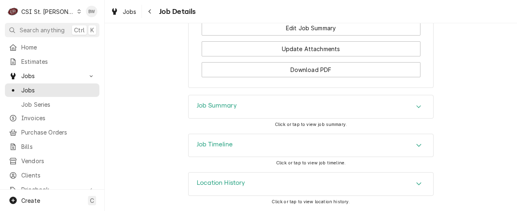
scroll to position [996, 0]
click at [197, 108] on h3 "Job Summary" at bounding box center [217, 106] width 40 height 8
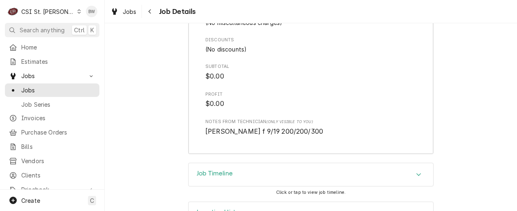
scroll to position [1894, 0]
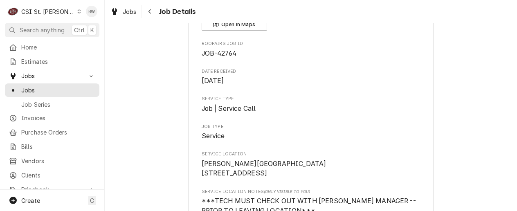
scroll to position [0, 0]
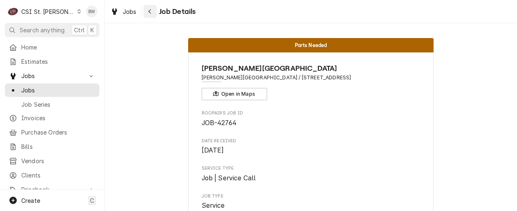
click at [148, 14] on icon "Navigate back" at bounding box center [150, 12] width 4 height 6
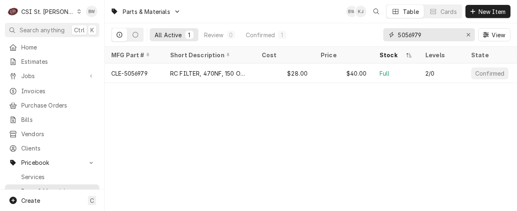
drag, startPoint x: 438, startPoint y: 34, endPoint x: 378, endPoint y: 40, distance: 59.6
click at [378, 40] on div "All Active 1 Review 0 Confirmed 1 5056979 View" at bounding box center [310, 34] width 399 height 23
paste input "[PHONE_NUMBER]"
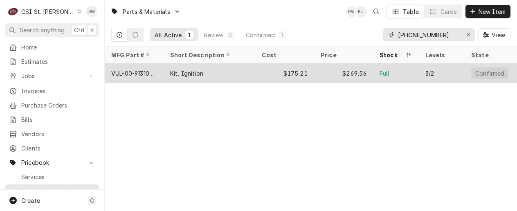
type input "[PHONE_NUMBER]"
click at [148, 72] on div "VUL-00-913102-00292" at bounding box center [134, 73] width 46 height 9
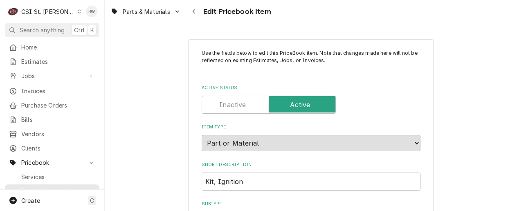
type textarea "x"
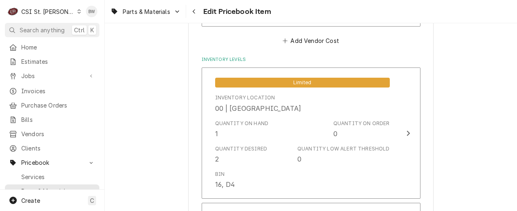
scroll to position [736, 0]
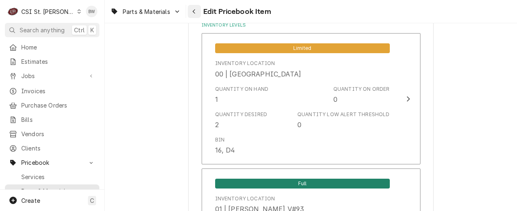
click at [190, 10] on div "Navigate back" at bounding box center [194, 11] width 8 height 8
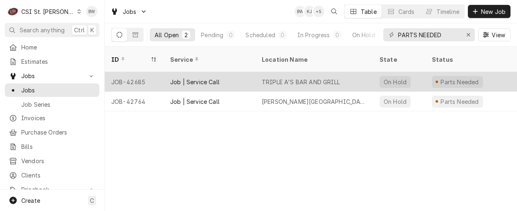
click at [138, 73] on div "JOB-42685" at bounding box center [134, 82] width 59 height 20
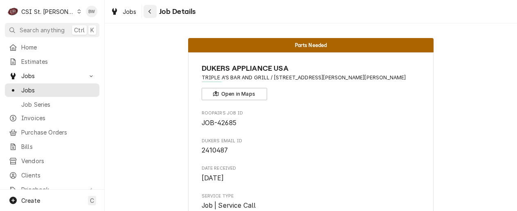
click at [148, 12] on icon "Navigate back" at bounding box center [150, 12] width 4 height 6
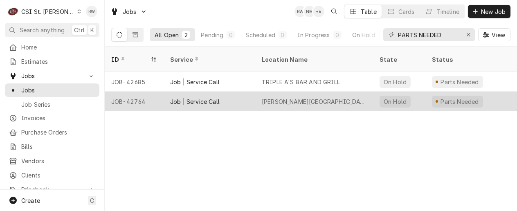
click at [220, 92] on div "Job | Service Call" at bounding box center [210, 102] width 92 height 20
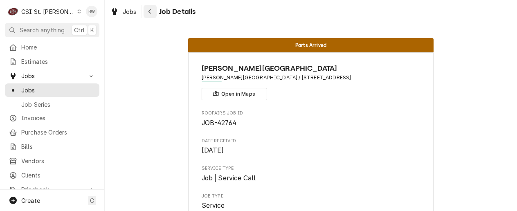
click at [153, 15] on div "Navigate back" at bounding box center [150, 11] width 8 height 8
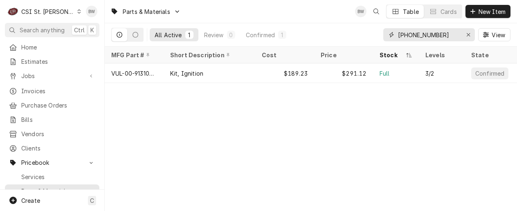
drag, startPoint x: 468, startPoint y: 35, endPoint x: 457, endPoint y: 35, distance: 11.0
click at [466, 35] on icon "Erase input" at bounding box center [468, 35] width 4 height 6
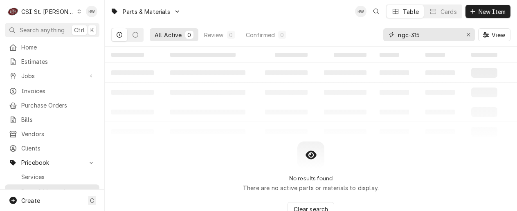
drag, startPoint x: 428, startPoint y: 36, endPoint x: 386, endPoint y: 37, distance: 42.6
click at [386, 37] on div "ngc-315" at bounding box center [429, 34] width 92 height 13
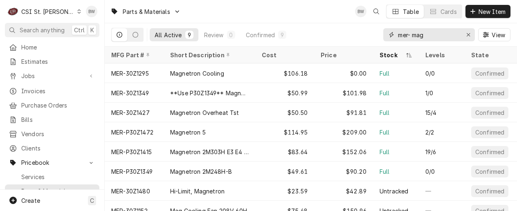
drag, startPoint x: 432, startPoint y: 36, endPoint x: 412, endPoint y: 36, distance: 19.2
click at [412, 36] on input "mer- mag" at bounding box center [428, 34] width 61 height 13
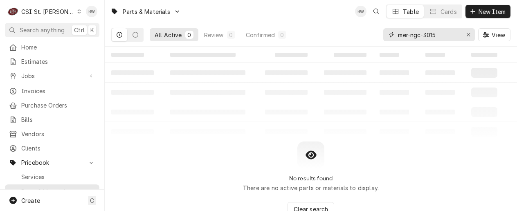
click at [412, 36] on input "mer-ngc-3015" at bounding box center [428, 34] width 61 height 13
drag, startPoint x: 409, startPoint y: 36, endPoint x: 398, endPoint y: 37, distance: 11.5
click at [398, 37] on div "mer-ngc-3015" at bounding box center [429, 34] width 92 height 13
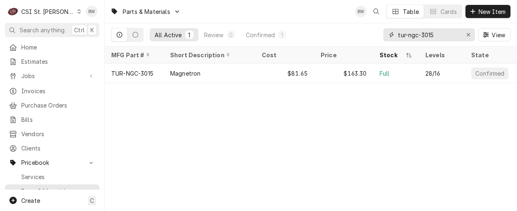
drag, startPoint x: 440, startPoint y: 34, endPoint x: 419, endPoint y: 34, distance: 21.3
click at [419, 34] on input "tur-ngc-3015" at bounding box center [428, 34] width 61 height 13
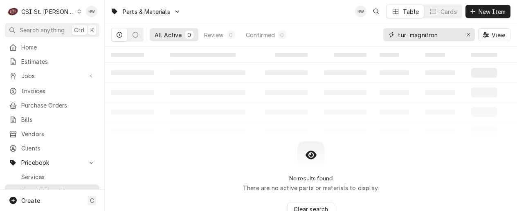
drag, startPoint x: 443, startPoint y: 36, endPoint x: 421, endPoint y: 35, distance: 21.7
click at [421, 35] on input "tur- magnitron" at bounding box center [428, 34] width 61 height 13
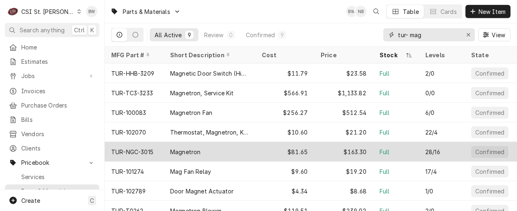
type input "tur- mag"
click at [150, 148] on div "TUR-NGC-3015" at bounding box center [132, 152] width 42 height 9
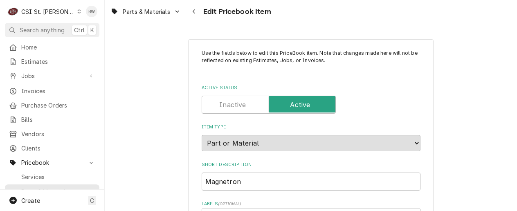
type textarea "x"
click at [192, 12] on icon "Navigate back" at bounding box center [194, 12] width 4 height 6
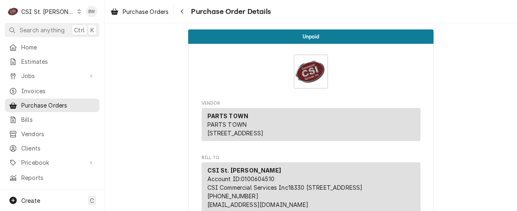
scroll to position [1350, 0]
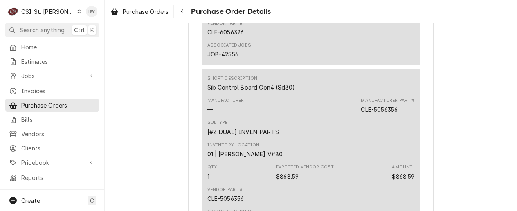
click at [77, 13] on div "Dynamic Content Wrapper" at bounding box center [79, 12] width 4 height 6
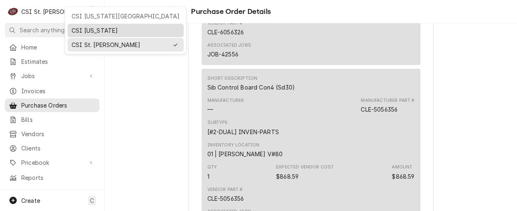
click at [80, 26] on div "CSI [US_STATE]" at bounding box center [126, 30] width 108 height 9
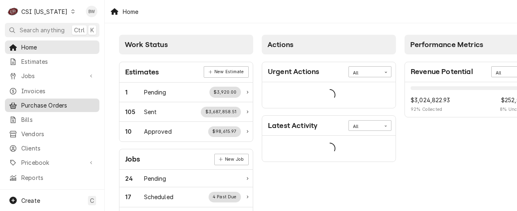
click at [46, 104] on span "Purchase Orders" at bounding box center [58, 105] width 74 height 9
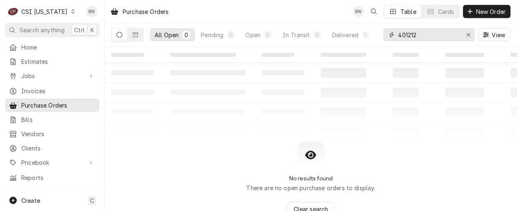
drag, startPoint x: 424, startPoint y: 35, endPoint x: 376, endPoint y: 34, distance: 48.3
click at [379, 35] on div "All Open 0 Pending 0 Open 0 In Transit 0 Delivered 0 Stocked 0 401212 View" at bounding box center [310, 34] width 399 height 23
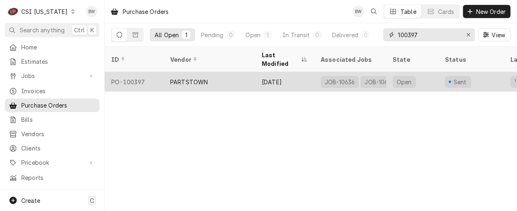
type input "100397"
click at [162, 72] on div "PO-100397" at bounding box center [134, 82] width 59 height 20
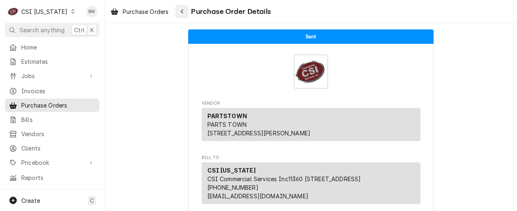
click at [187, 7] on button "Navigate back" at bounding box center [181, 11] width 13 height 13
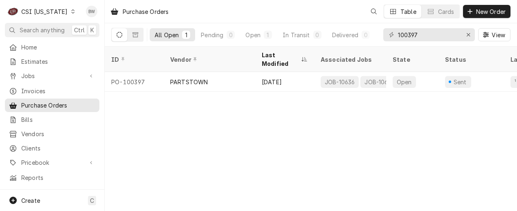
click at [52, 14] on div "CSI [US_STATE]" at bounding box center [44, 11] width 46 height 9
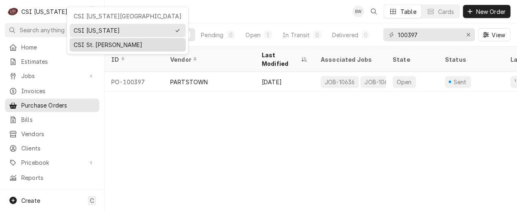
click at [86, 45] on div "CSI St. Louis" at bounding box center [128, 44] width 108 height 9
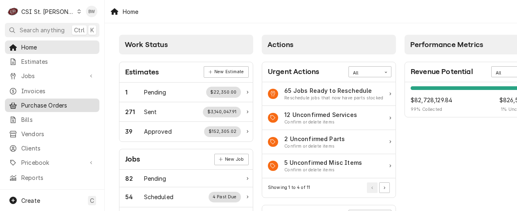
click at [45, 103] on span "Purchase Orders" at bounding box center [58, 105] width 74 height 9
